Goal: Find specific page/section: Find specific page/section

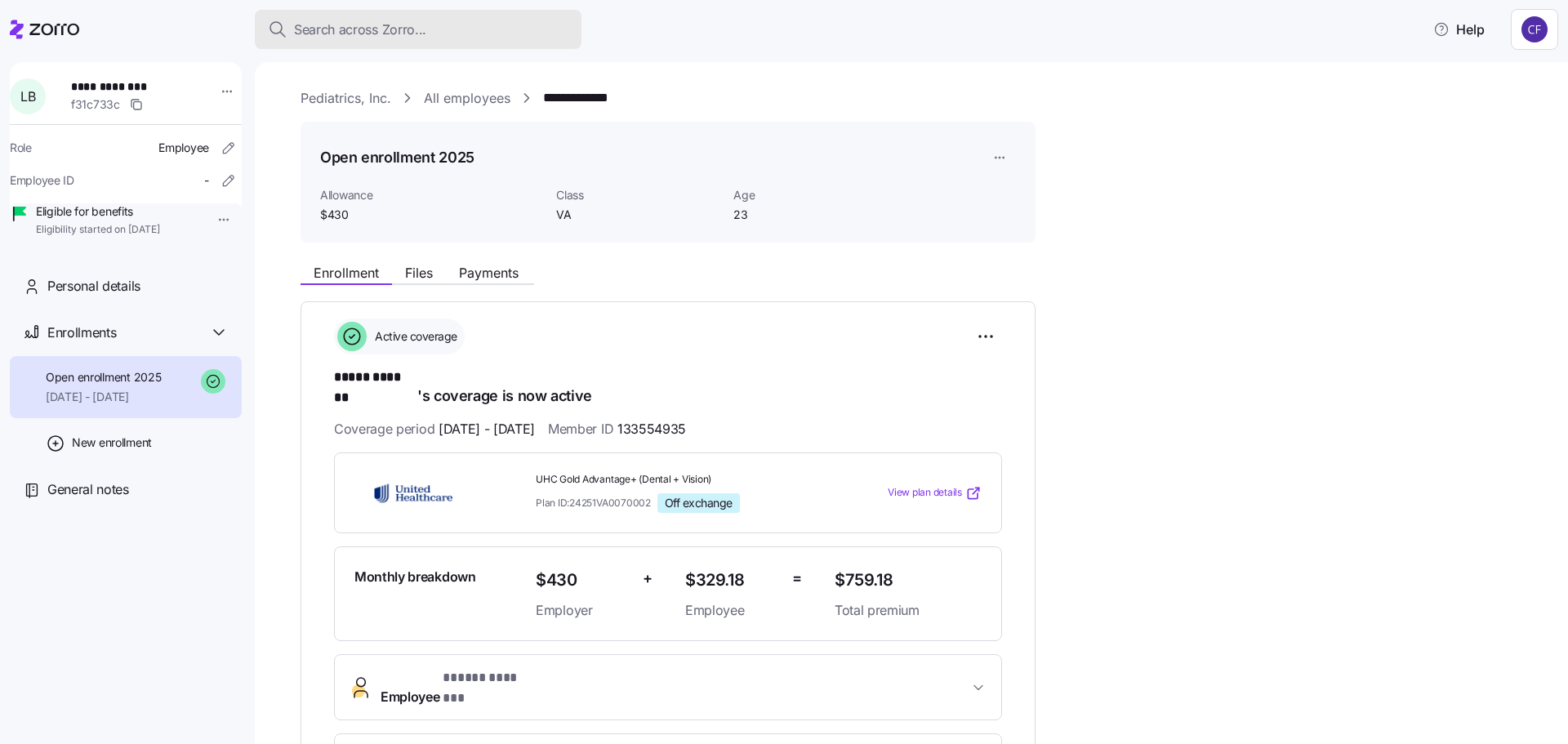
click at [341, 33] on span "Search across Zorro..." at bounding box center [359, 29] width 132 height 20
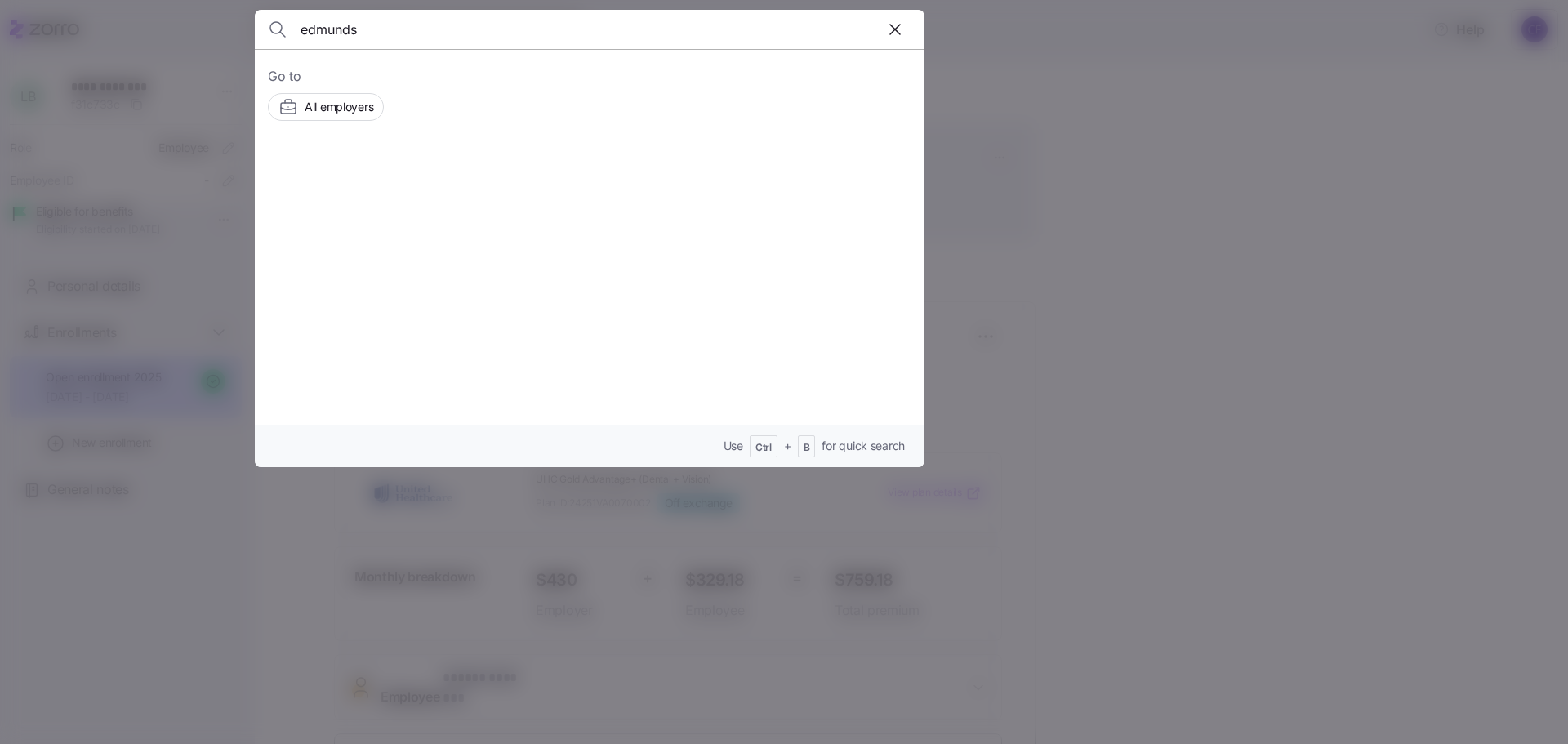
type input "edmunds"
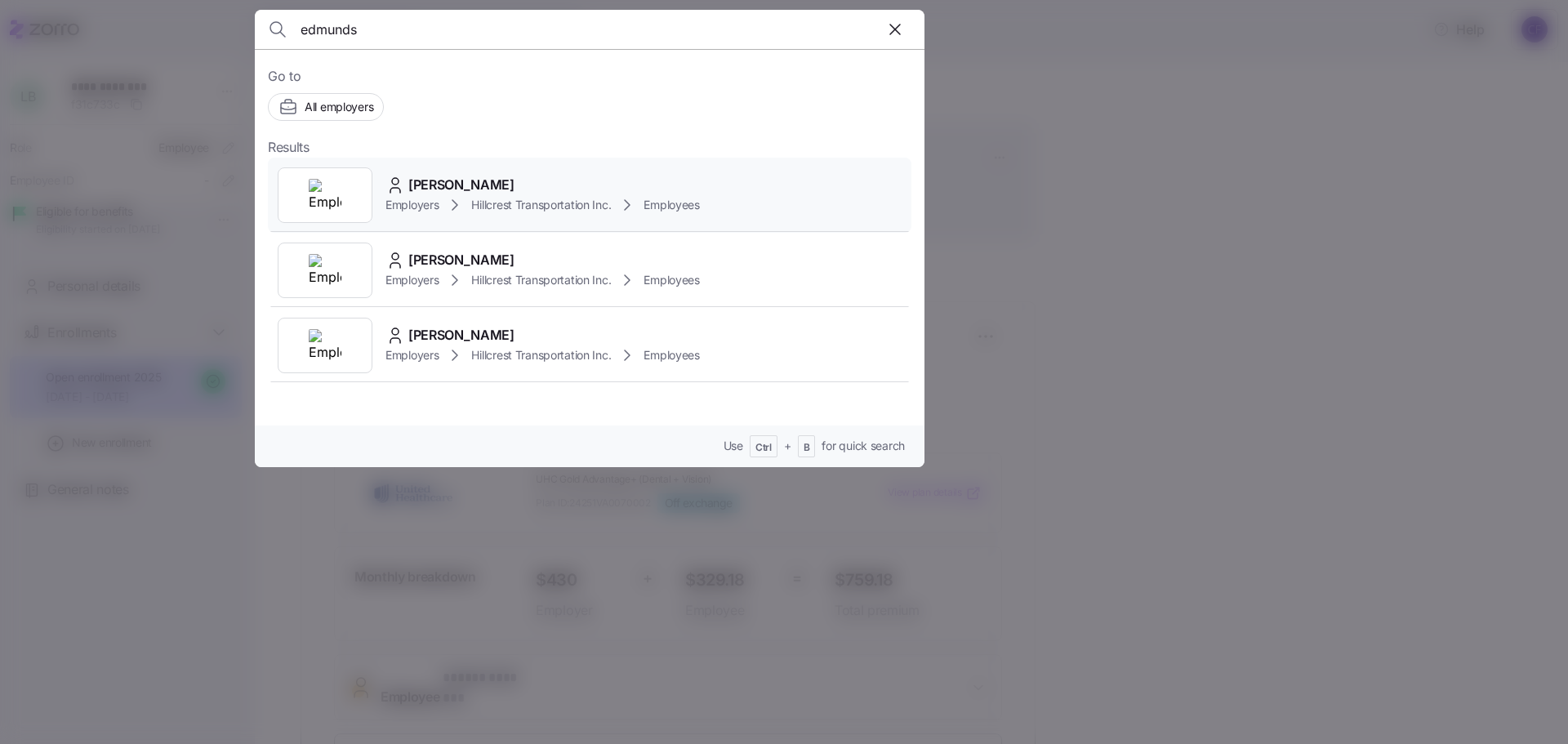
click at [432, 199] on span "Employers" at bounding box center [412, 205] width 53 height 16
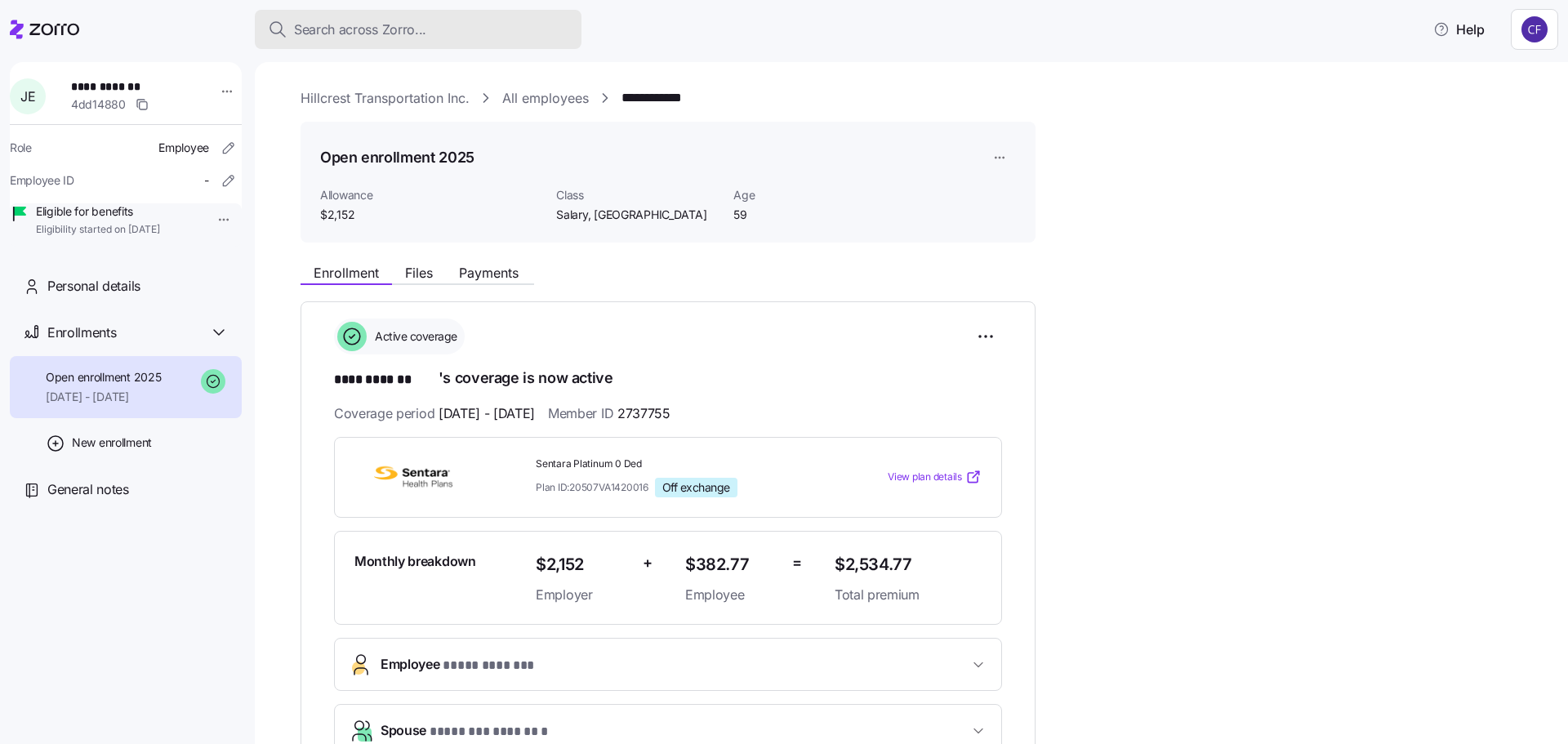
click at [314, 32] on span "Search across Zorro..." at bounding box center [359, 29] width 132 height 20
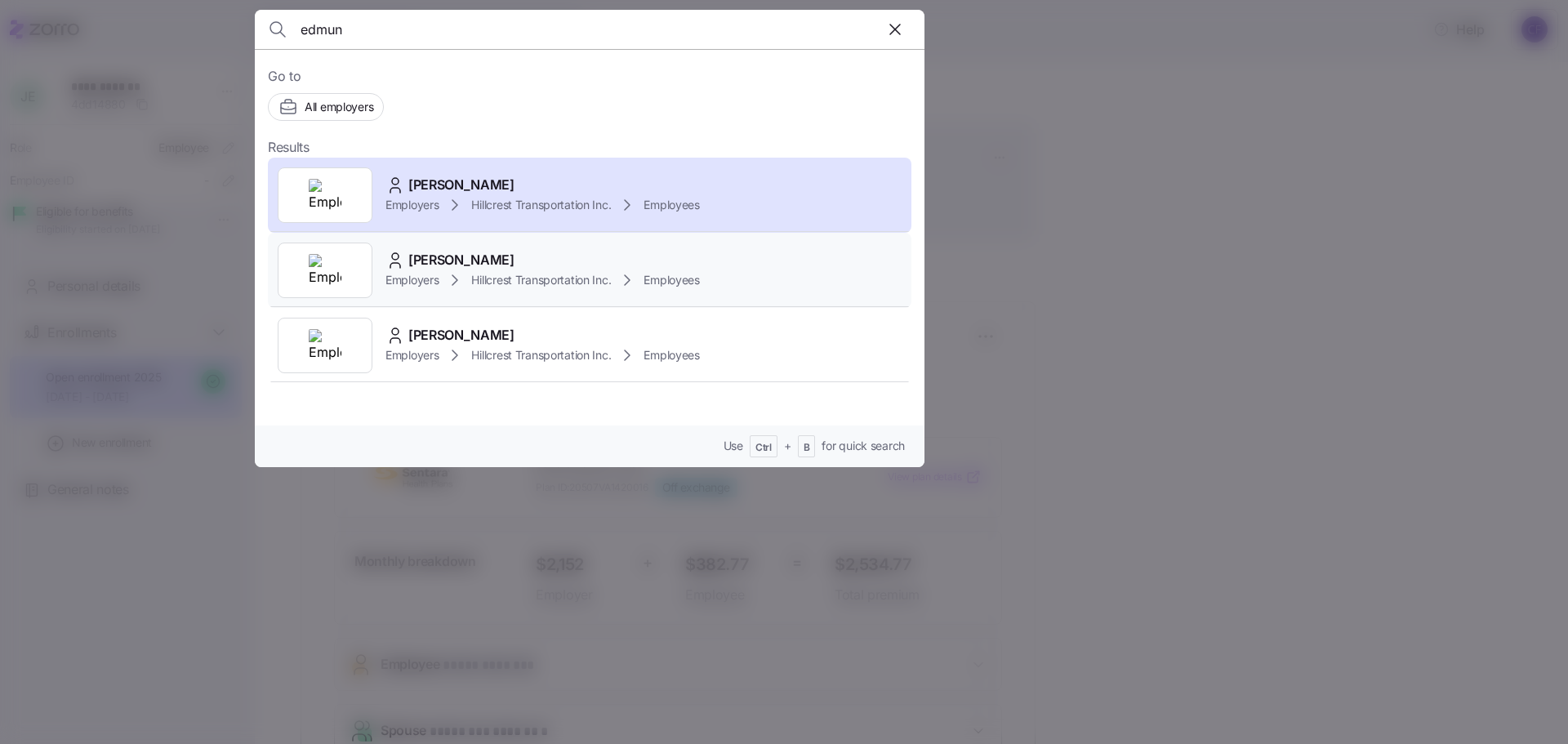
type input "edmun"
click at [466, 260] on span "[PERSON_NAME]" at bounding box center [462, 260] width 106 height 20
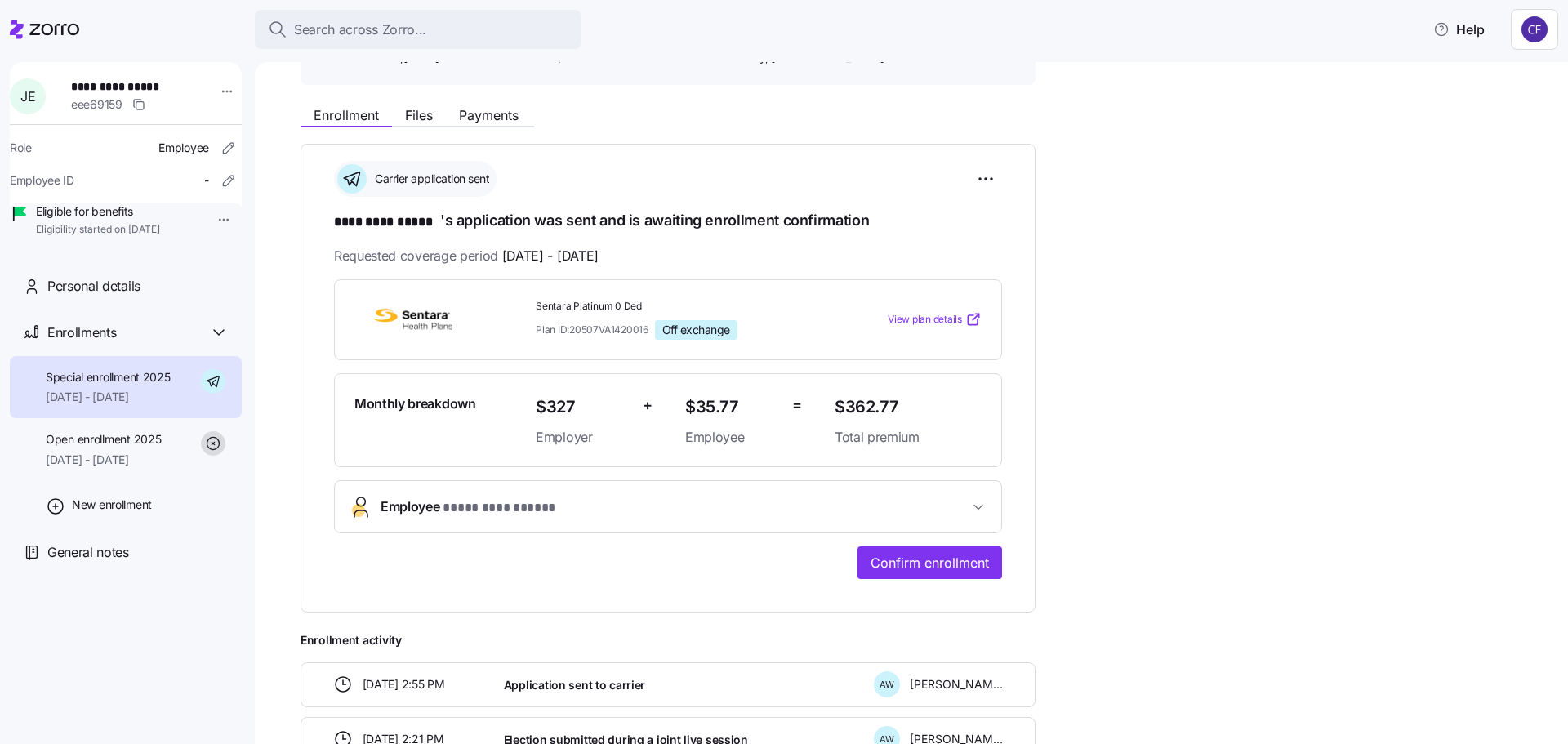
scroll to position [163, 0]
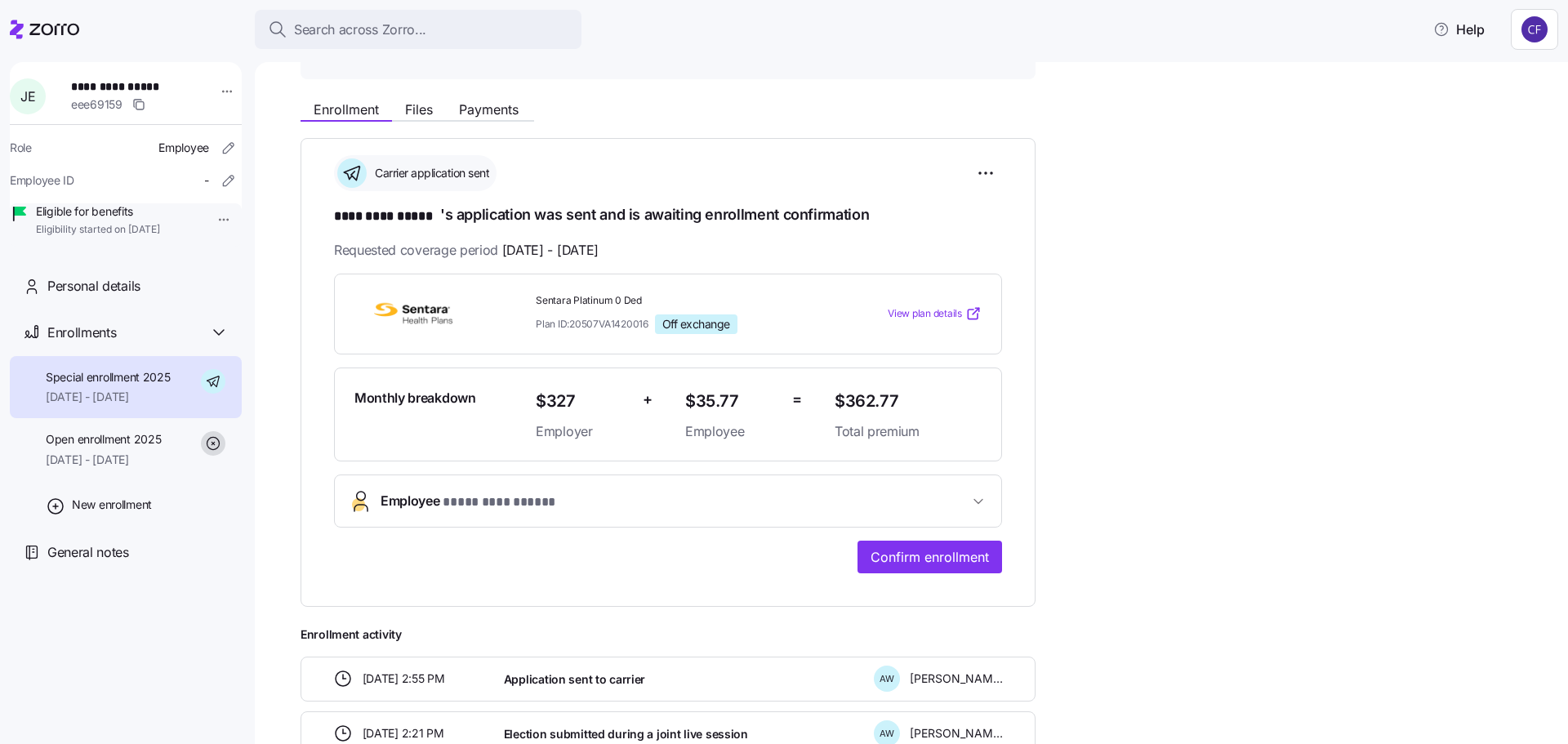
click at [1206, 405] on div "**********" at bounding box center [923, 450] width 1245 height 718
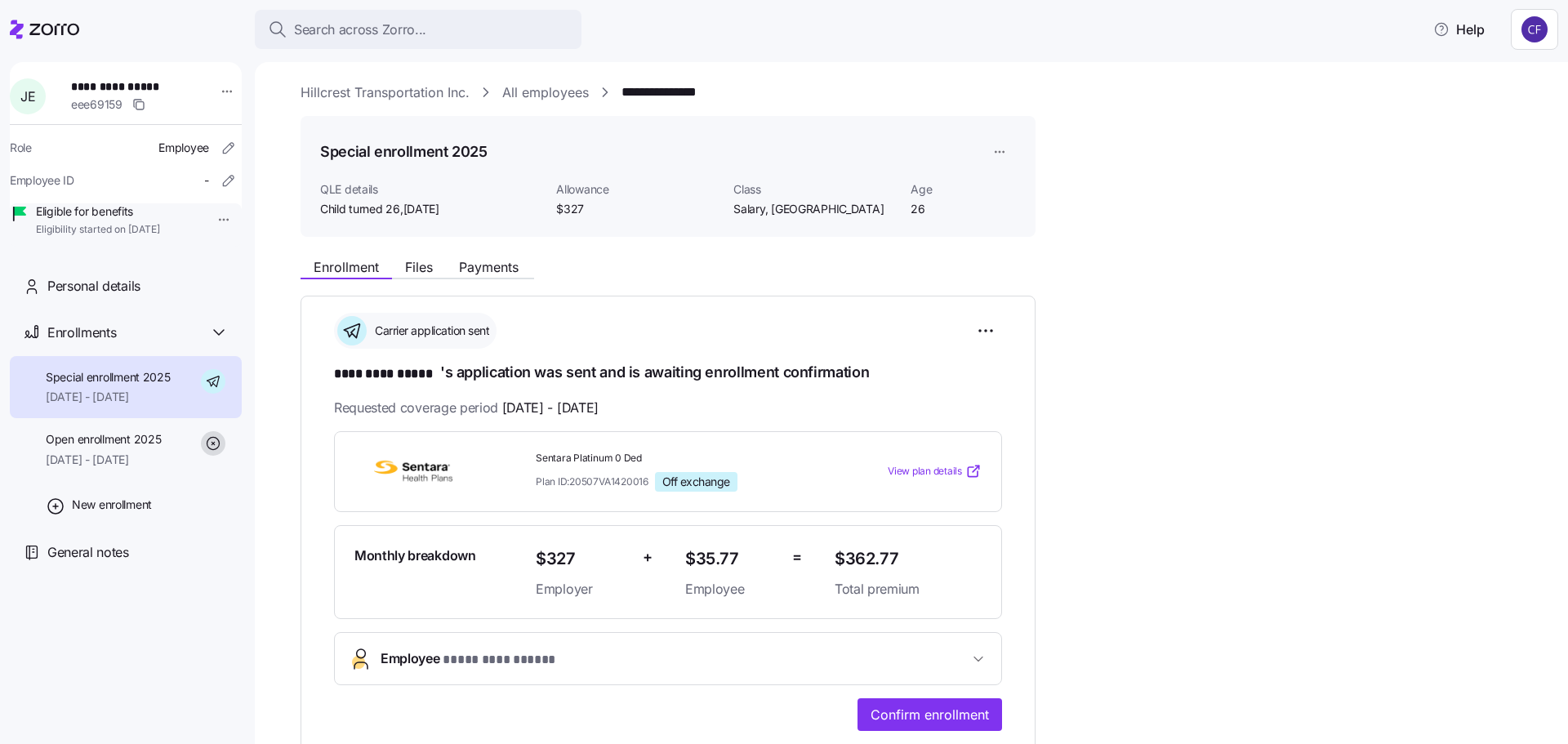
scroll to position [0, 0]
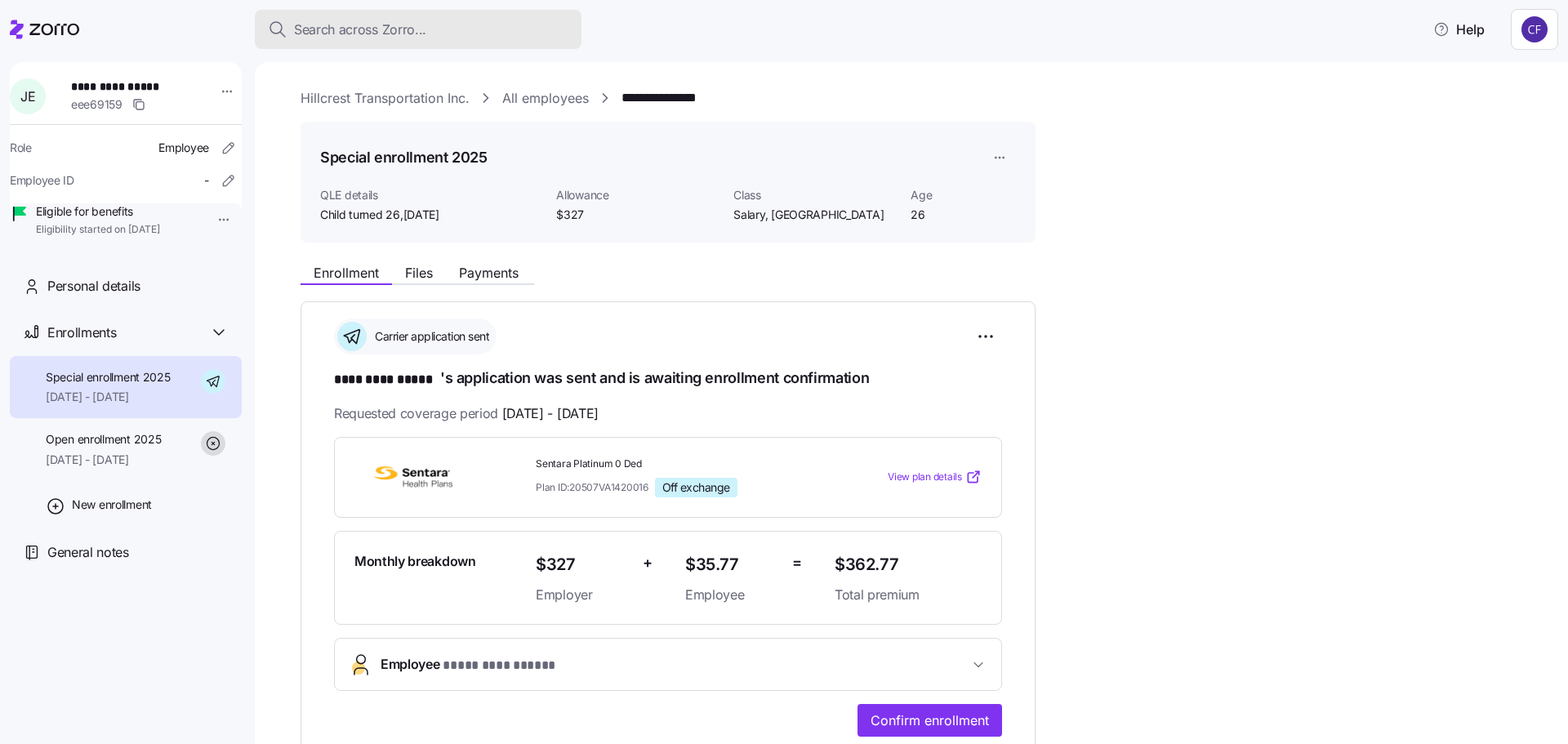
click at [316, 30] on span "Search across Zorro..." at bounding box center [359, 29] width 132 height 20
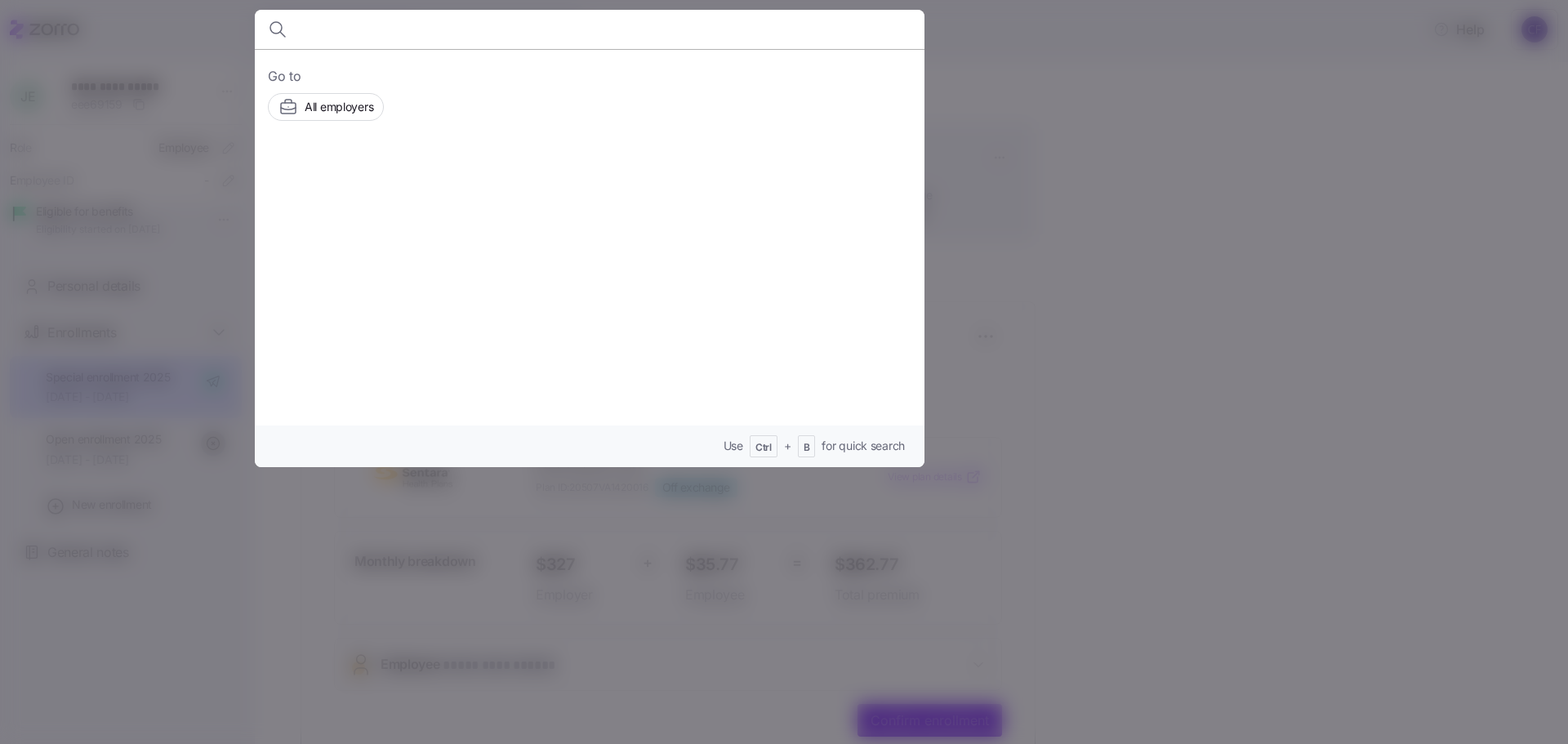
click at [1136, 299] on div at bounding box center [784, 372] width 1568 height 744
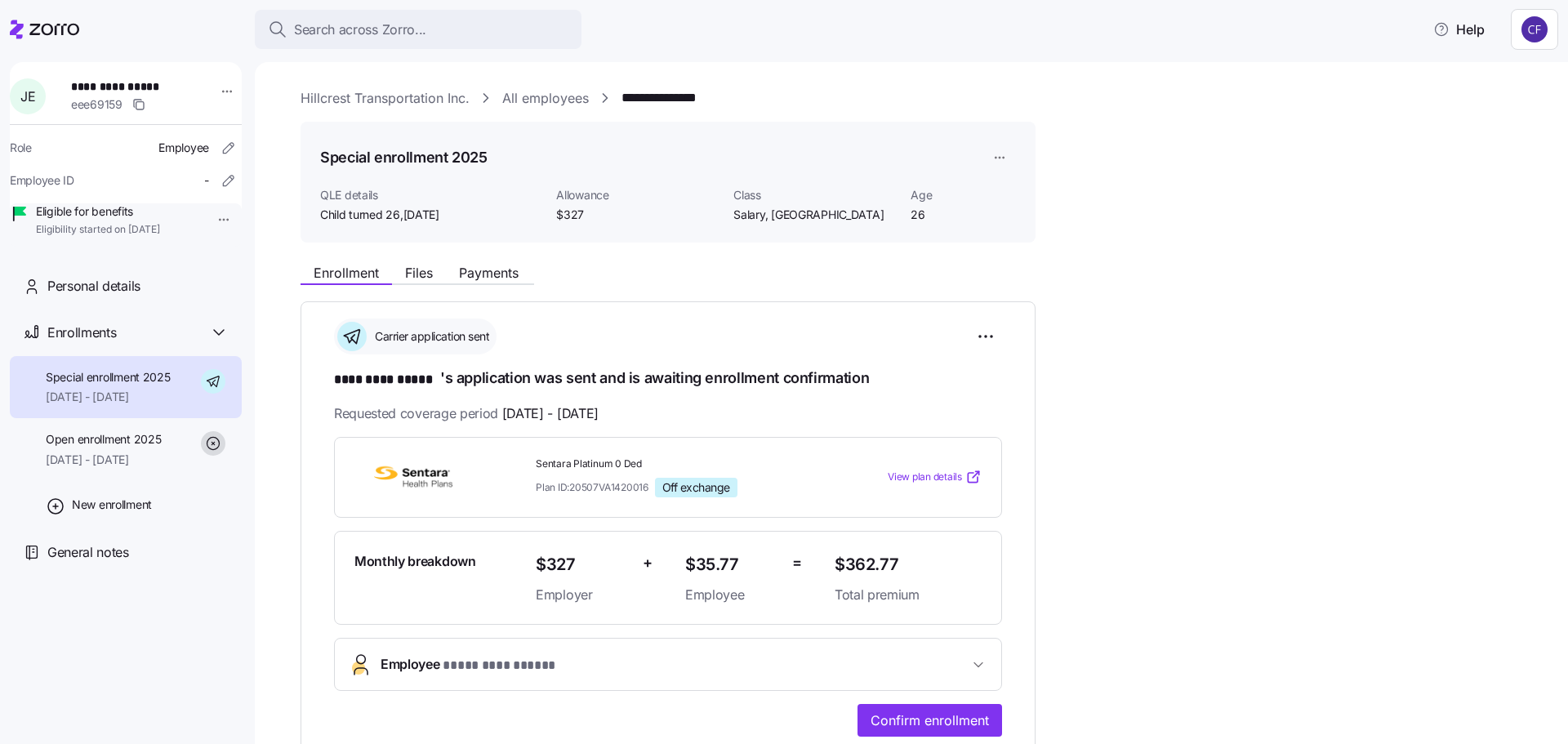
click at [349, 102] on link "Hillcrest Transportation Inc." at bounding box center [385, 98] width 169 height 20
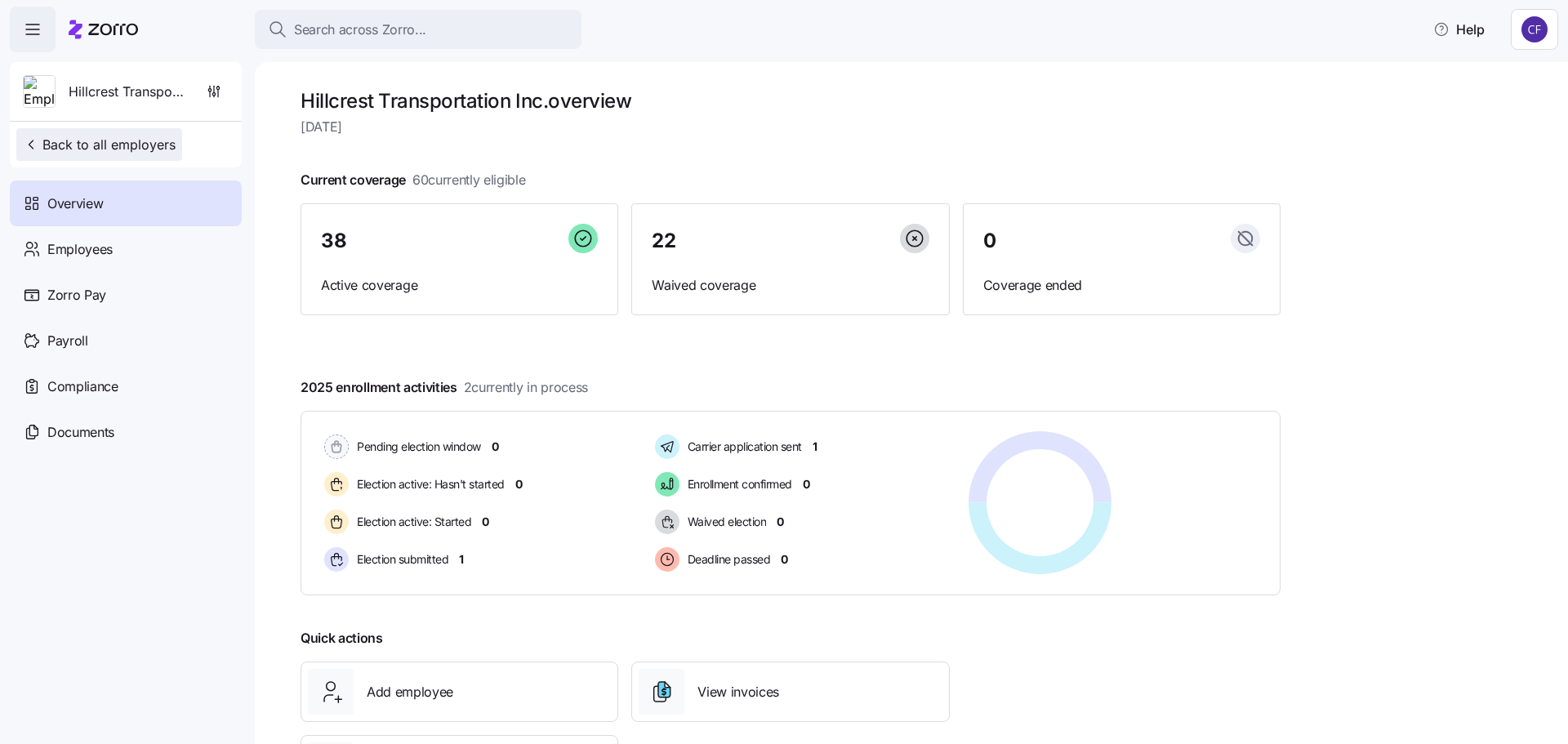
click at [161, 140] on span "Back to all employers" at bounding box center [99, 144] width 152 height 19
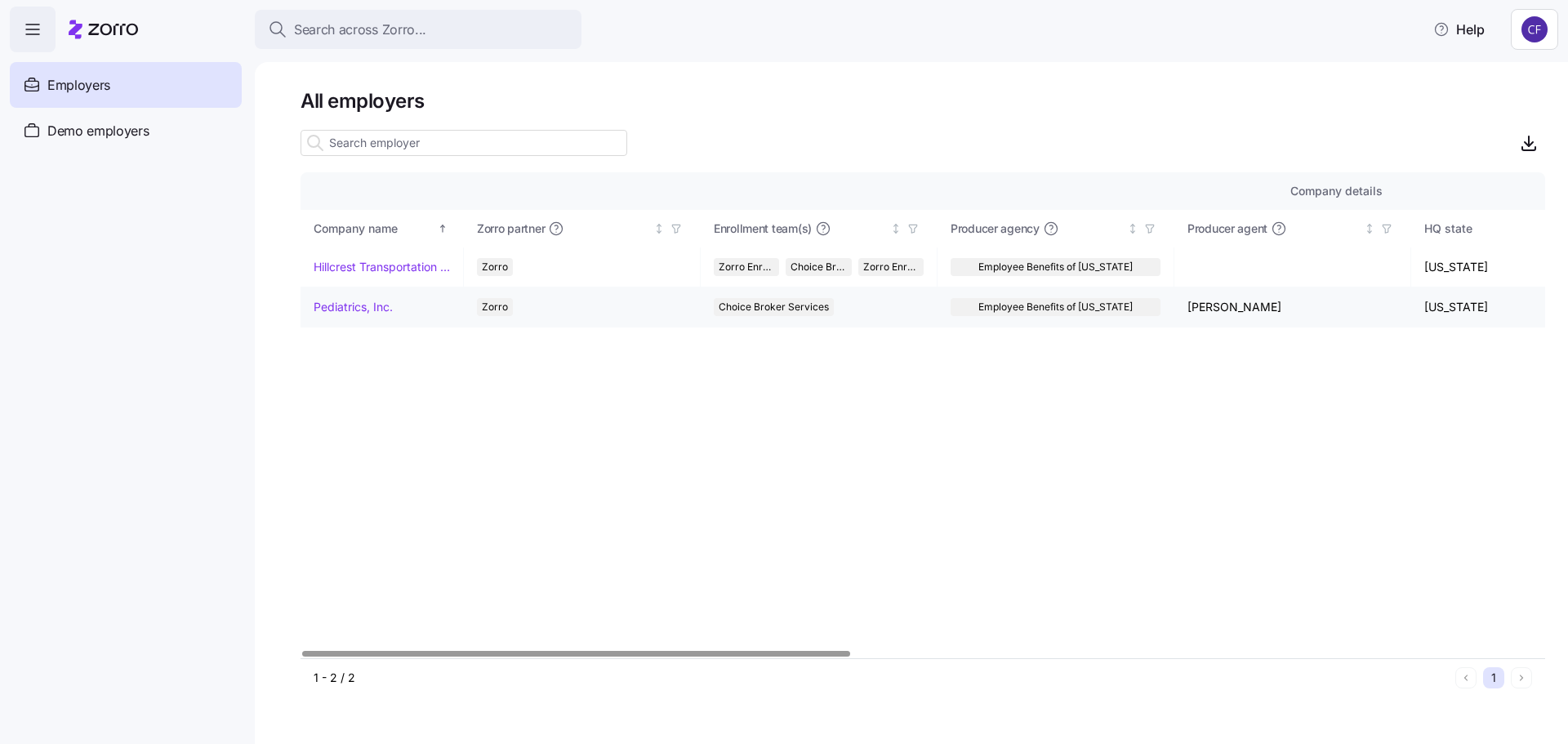
click at [355, 301] on link "Pediatrics, Inc." at bounding box center [353, 307] width 79 height 16
